Goal: Information Seeking & Learning: Check status

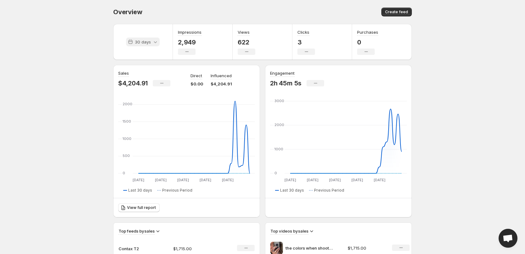
click at [146, 44] on p "30 days" at bounding box center [143, 42] width 16 height 6
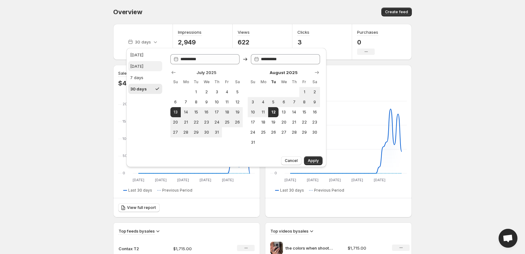
click at [143, 65] on div "Yesterday" at bounding box center [136, 66] width 13 height 6
type input "**********"
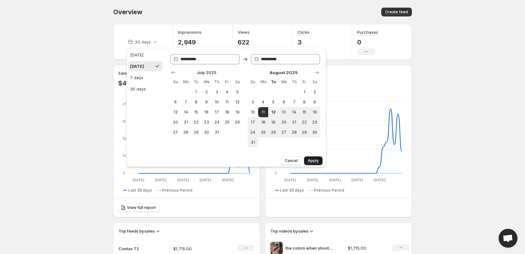
click at [314, 160] on span "Apply" at bounding box center [313, 160] width 11 height 5
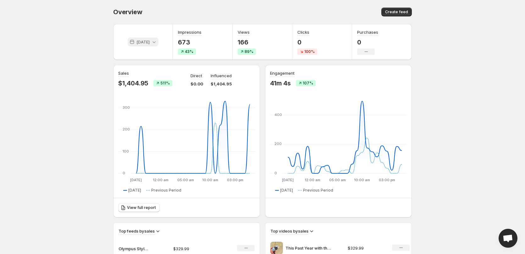
click at [150, 43] on p "Yesterday" at bounding box center [143, 42] width 13 height 6
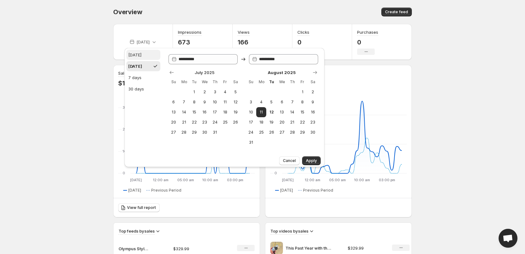
click at [147, 58] on button "Today" at bounding box center [143, 55] width 34 height 10
type input "**********"
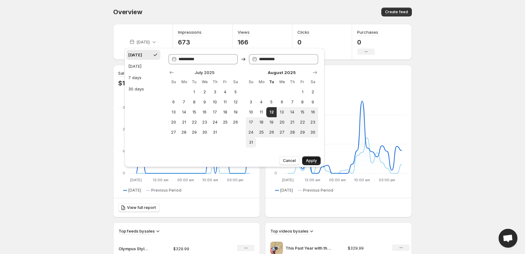
click at [310, 160] on span "Apply" at bounding box center [311, 160] width 11 height 5
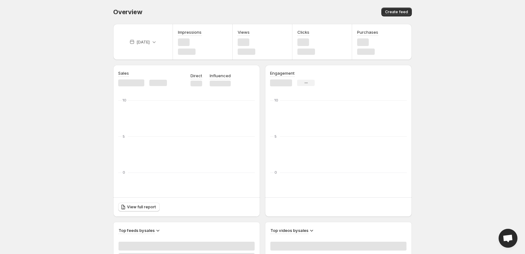
click at [310, 160] on icon "0 5 10" at bounding box center [338, 140] width 137 height 83
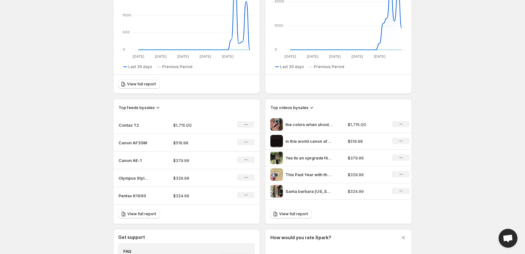
scroll to position [126, 0]
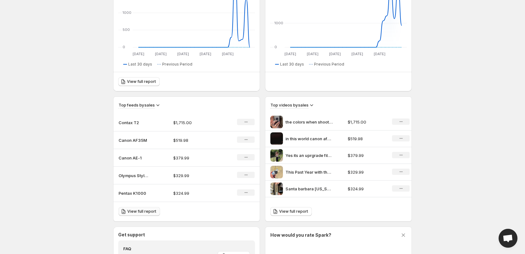
click at [137, 210] on span "View full report" at bounding box center [141, 211] width 29 height 5
